Goal: Find specific page/section: Locate item on page

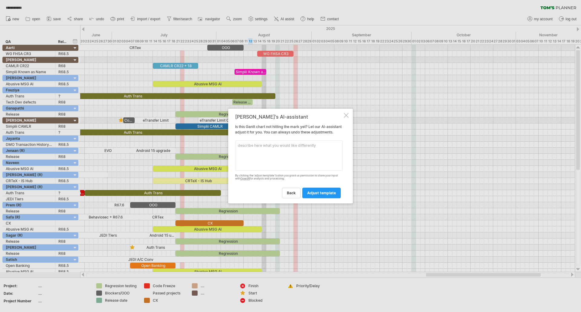
click at [347, 114] on div at bounding box center [346, 115] width 5 height 5
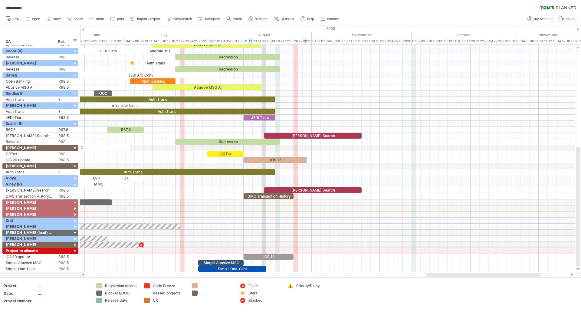
click at [306, 105] on div at bounding box center [327, 106] width 495 height 6
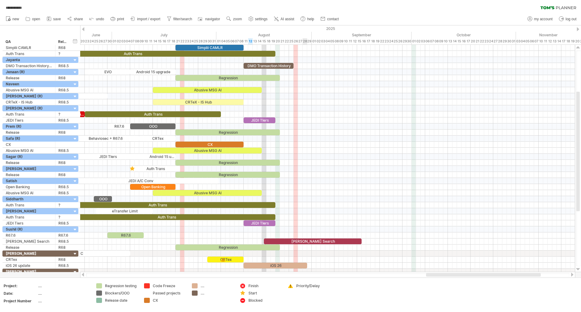
click at [306, 105] on div at bounding box center [327, 102] width 495 height 6
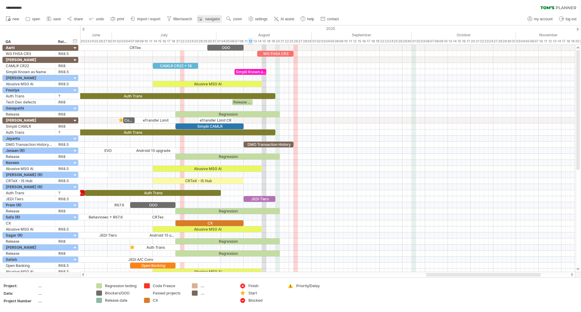
click at [209, 21] on span "navigator" at bounding box center [212, 19] width 15 height 4
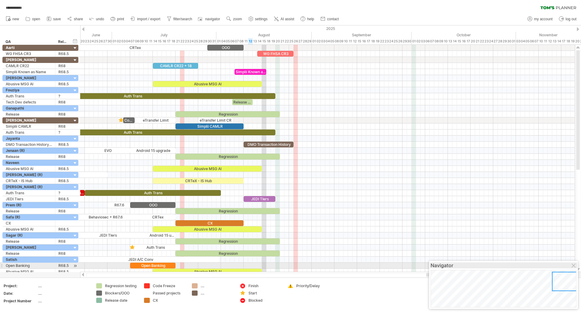
click at [572, 267] on div "Navigator" at bounding box center [504, 266] width 146 height 6
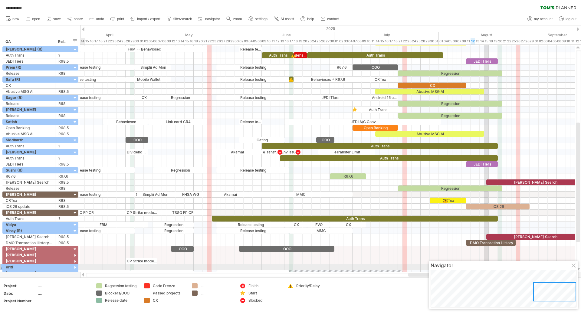
click at [574, 265] on div at bounding box center [574, 266] width 5 height 5
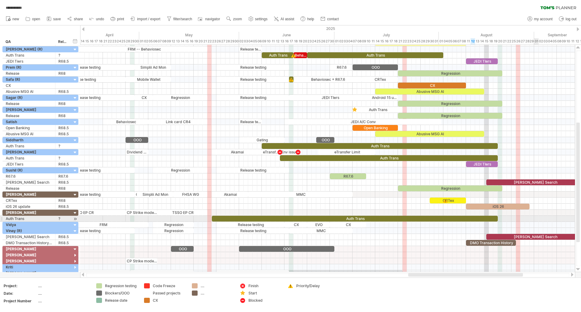
click at [537, 220] on div at bounding box center [327, 219] width 495 height 6
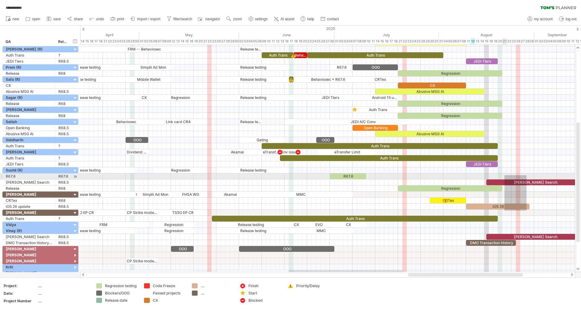
drag, startPoint x: 527, startPoint y: 211, endPoint x: 458, endPoint y: 177, distance: 77.1
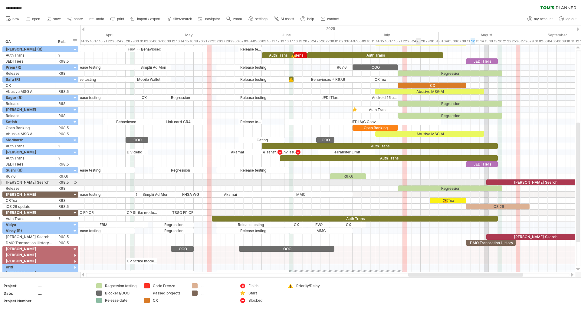
drag, startPoint x: 420, startPoint y: 182, endPoint x: 266, endPoint y: 216, distance: 157.8
click at [266, 216] on div at bounding box center [327, 158] width 495 height 236
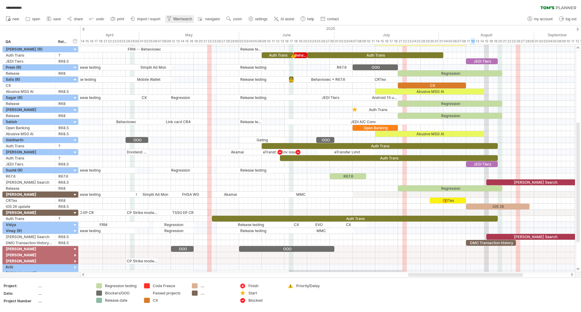
click at [178, 19] on span "filter/search" at bounding box center [183, 19] width 19 height 4
type input "**********"
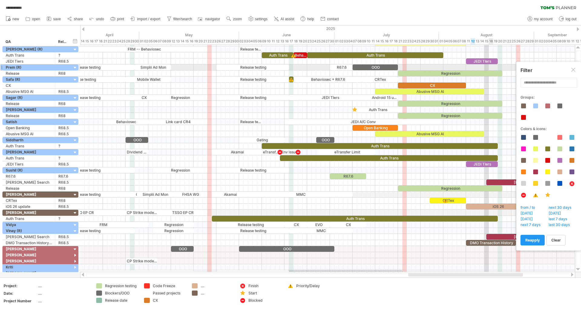
click at [574, 70] on div at bounding box center [574, 70] width 5 height 5
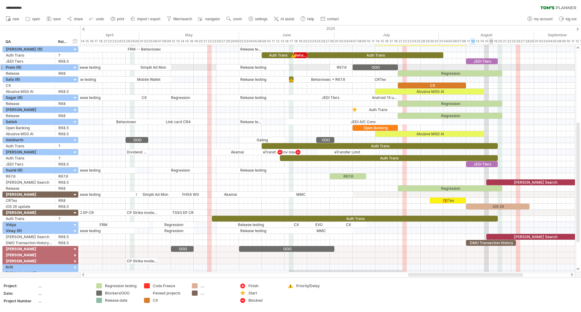
click at [574, 70] on div at bounding box center [327, 68] width 495 height 6
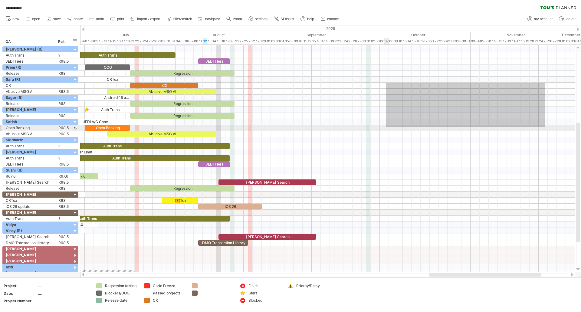
drag, startPoint x: 545, startPoint y: 83, endPoint x: 339, endPoint y: 141, distance: 214.3
click at [339, 141] on div at bounding box center [327, 158] width 495 height 236
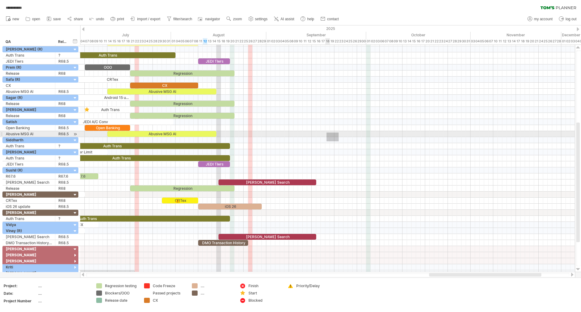
drag, startPoint x: 339, startPoint y: 141, endPoint x: 324, endPoint y: 129, distance: 19.6
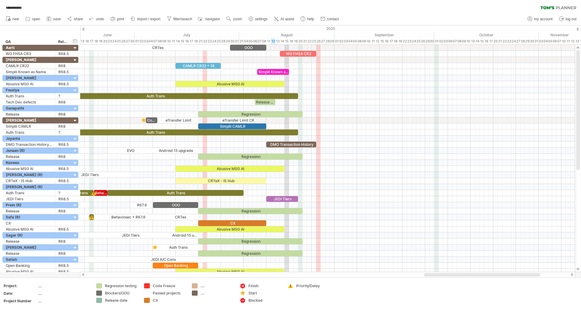
click at [184, 289] on td "Code Freeze Passed projects CX" at bounding box center [165, 294] width 48 height 23
